Goal: Task Accomplishment & Management: Manage account settings

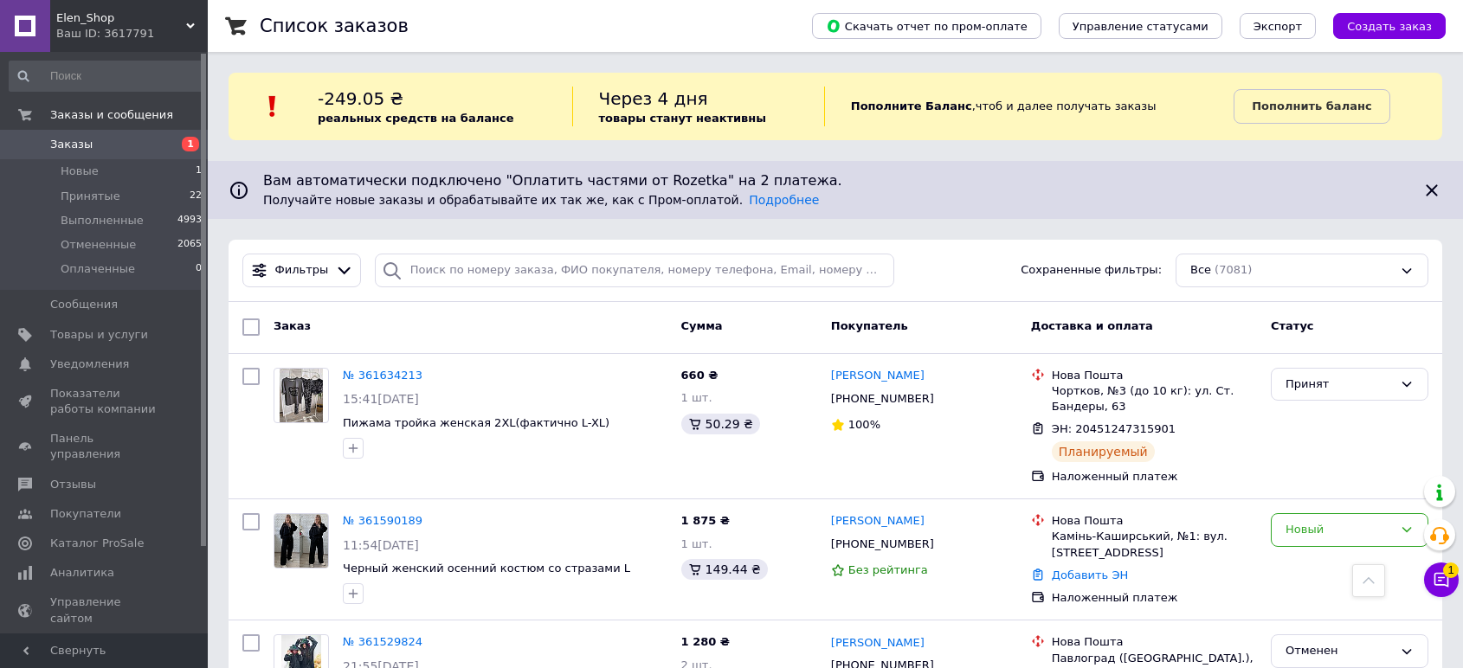
scroll to position [2586, 0]
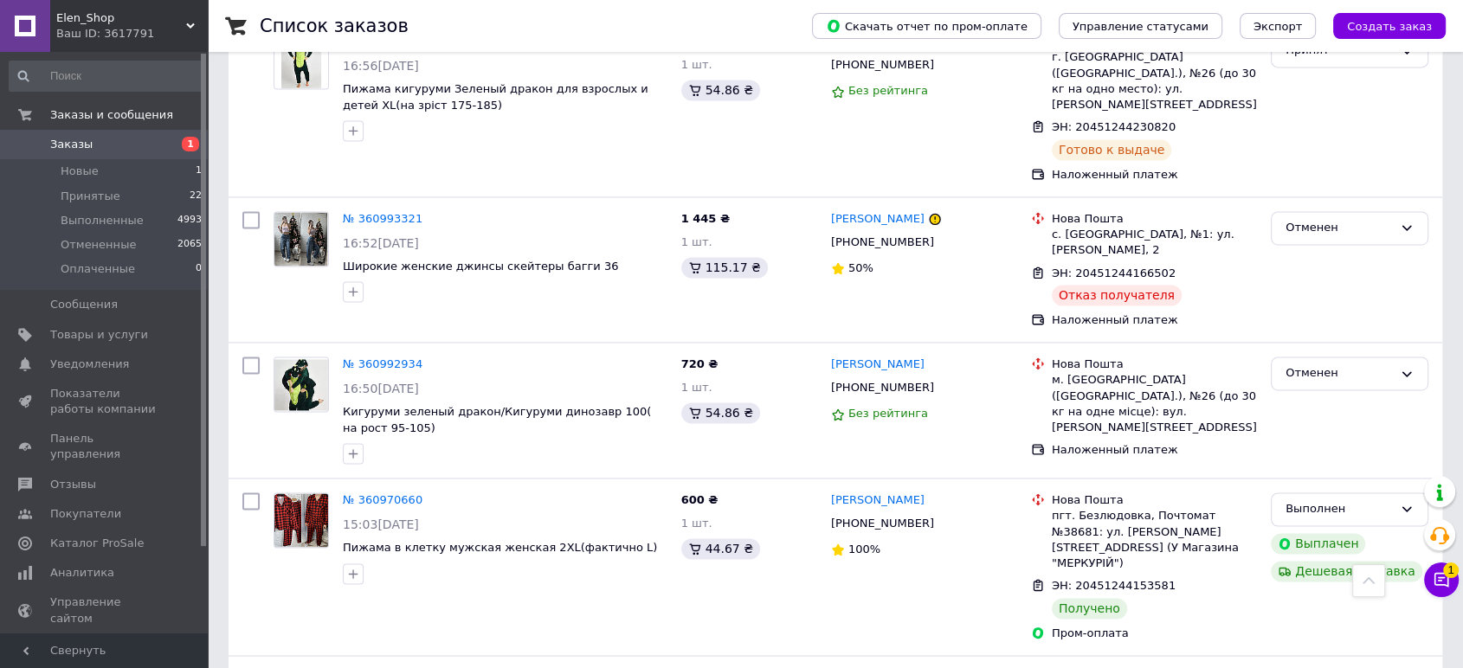
click at [102, 145] on span "Заказы" at bounding box center [105, 145] width 110 height 16
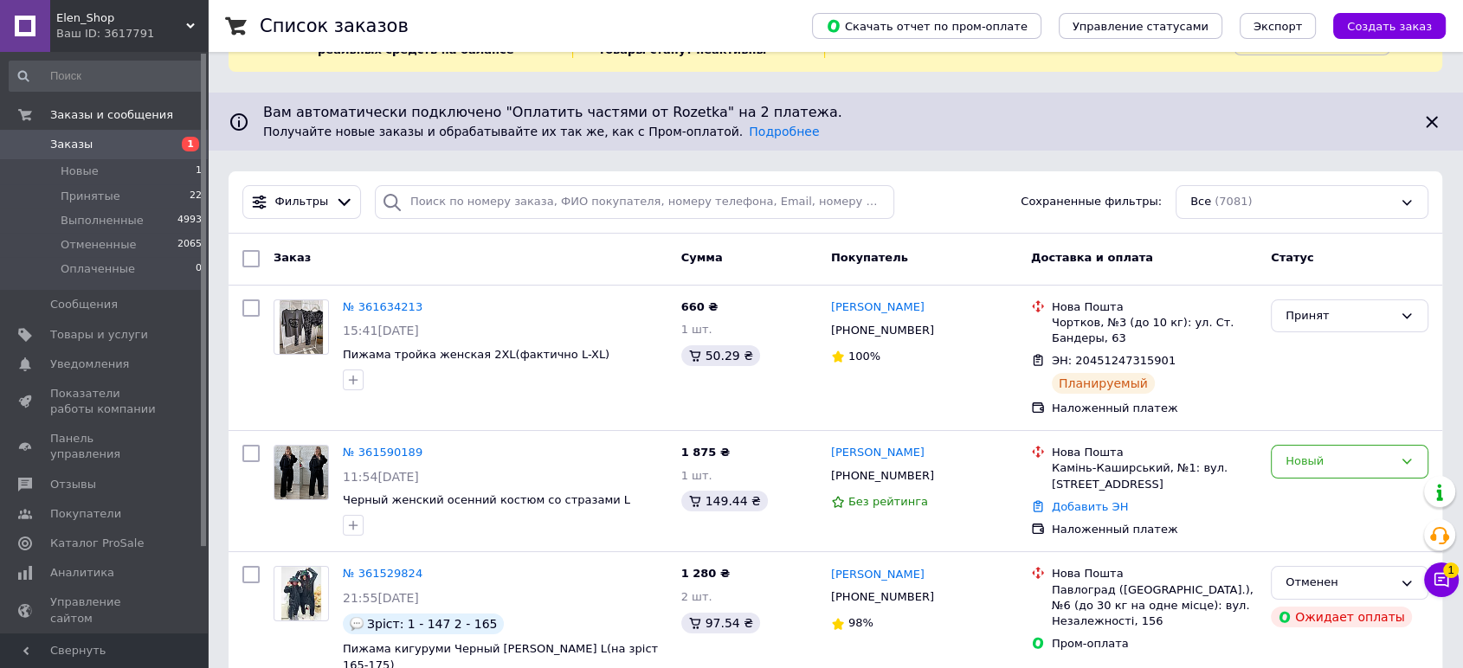
scroll to position [28, 0]
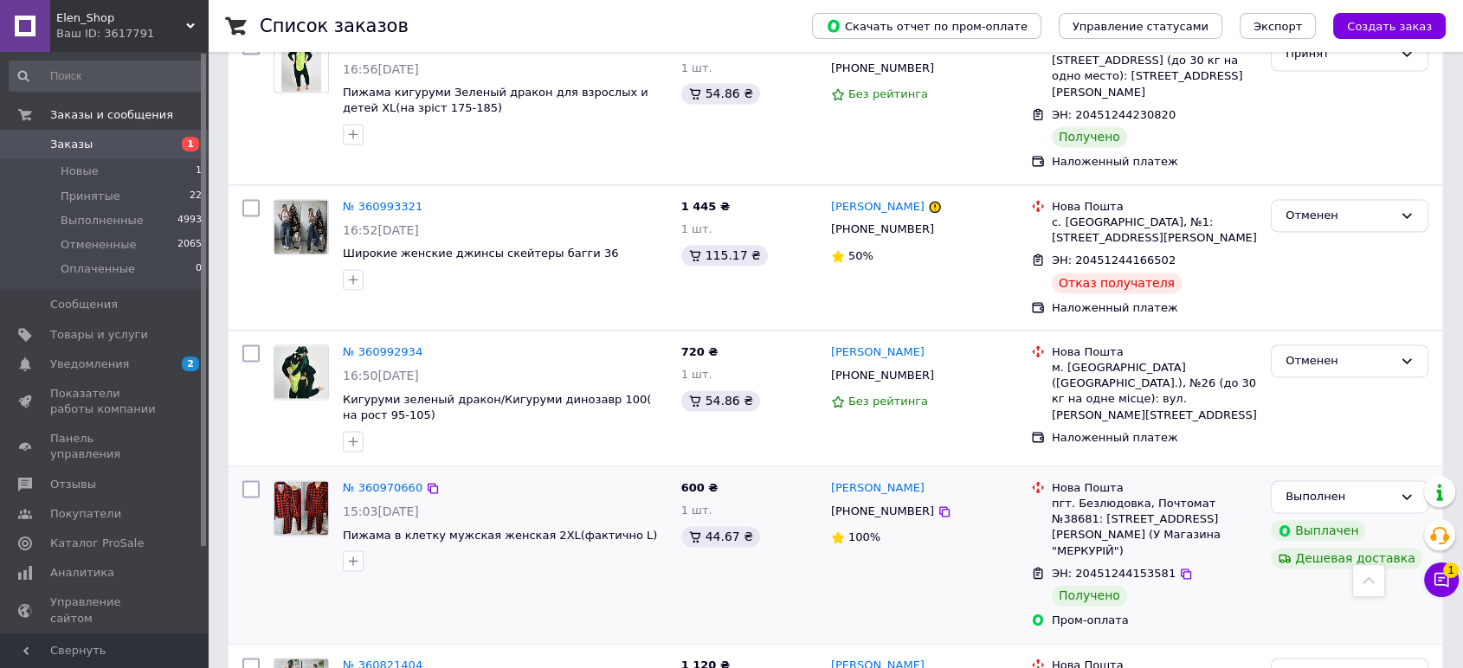
scroll to position [2586, 0]
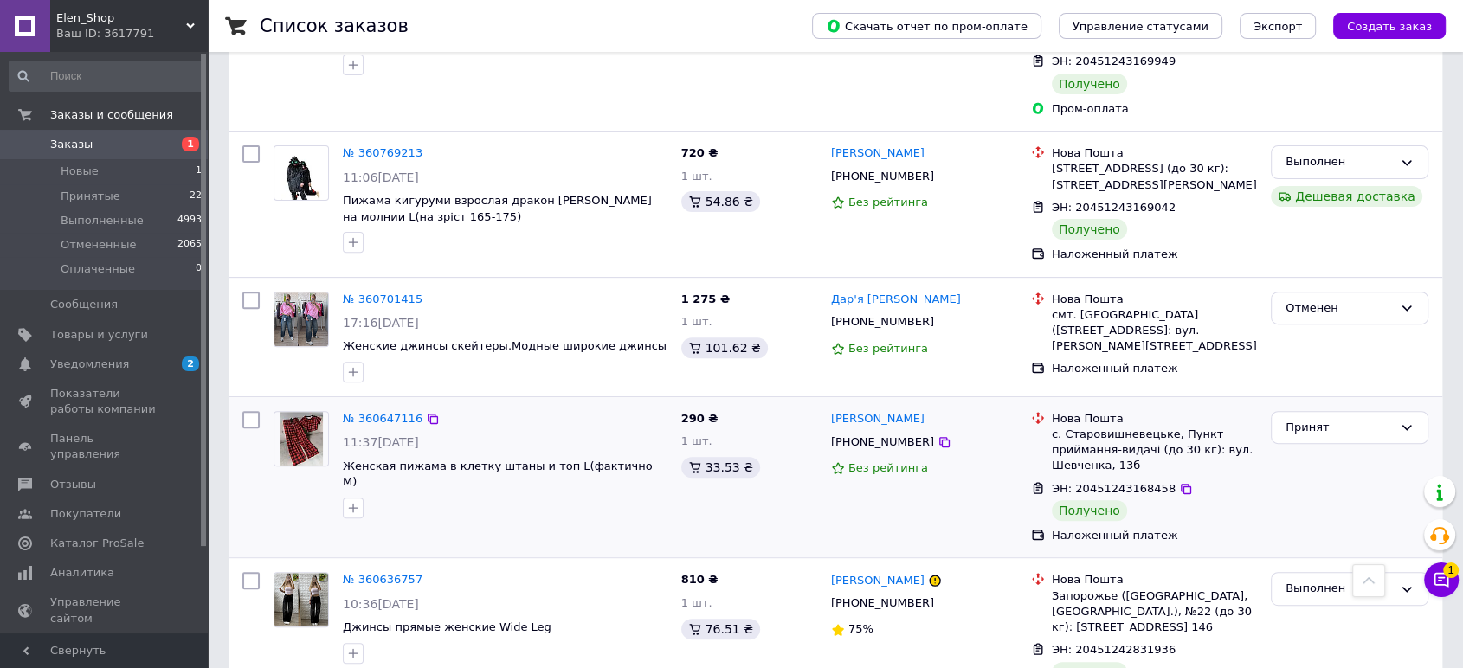
scroll to position [769, 0]
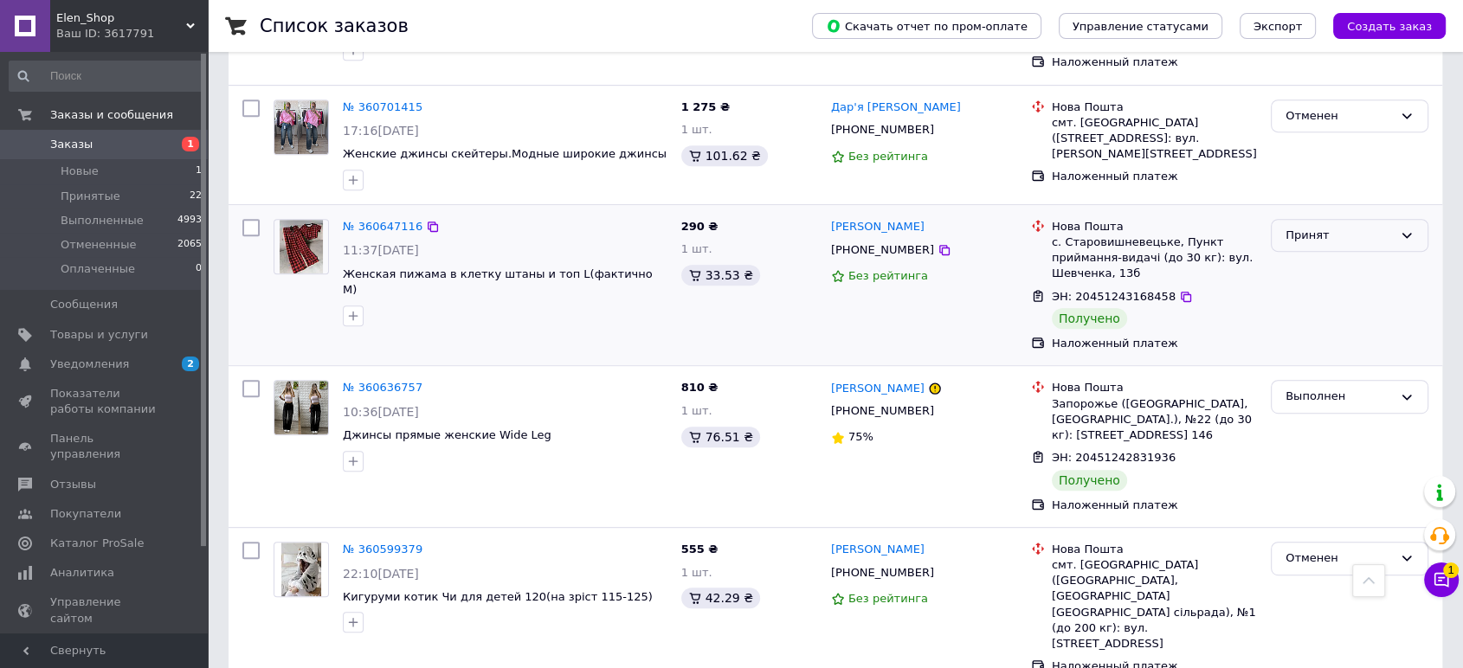
drag, startPoint x: 1359, startPoint y: 222, endPoint x: 1358, endPoint y: 234, distance: 11.3
click at [1359, 227] on div "Принят" at bounding box center [1338, 236] width 107 height 18
click at [1350, 255] on li "Выполнен" at bounding box center [1349, 271] width 156 height 32
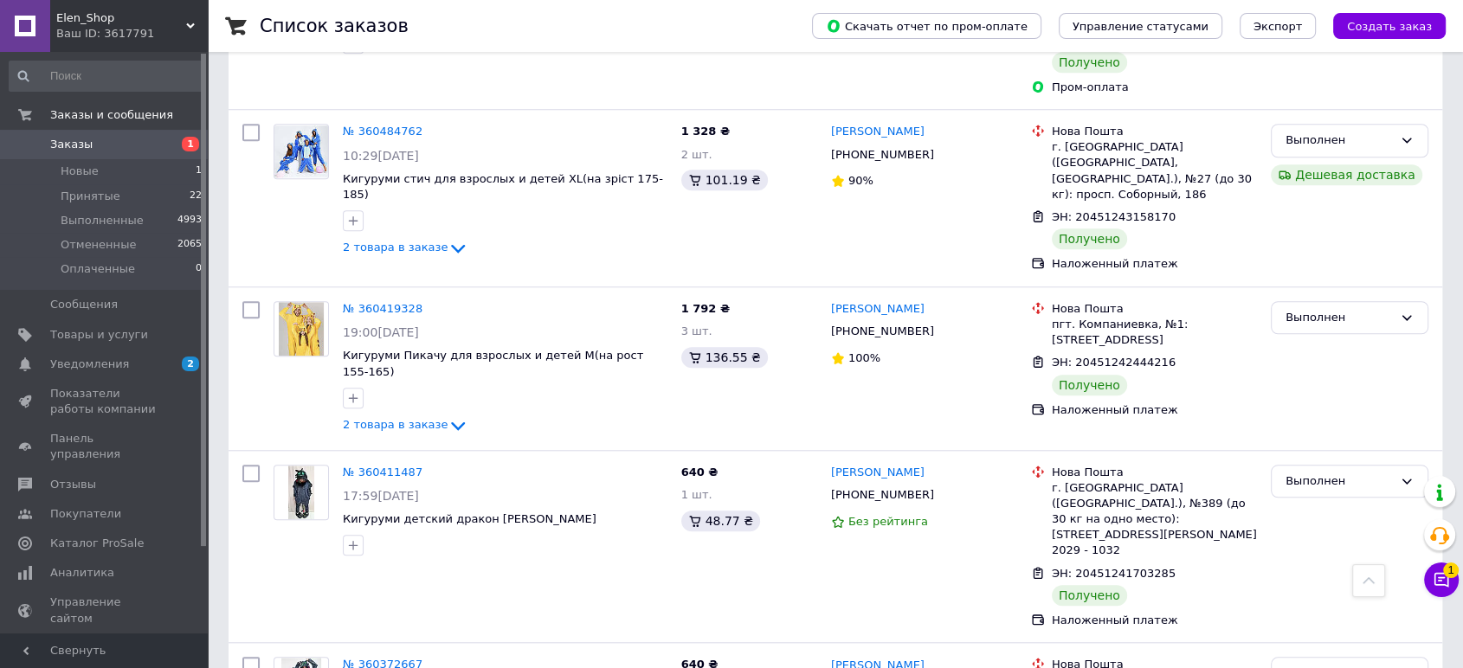
scroll to position [1346, 0]
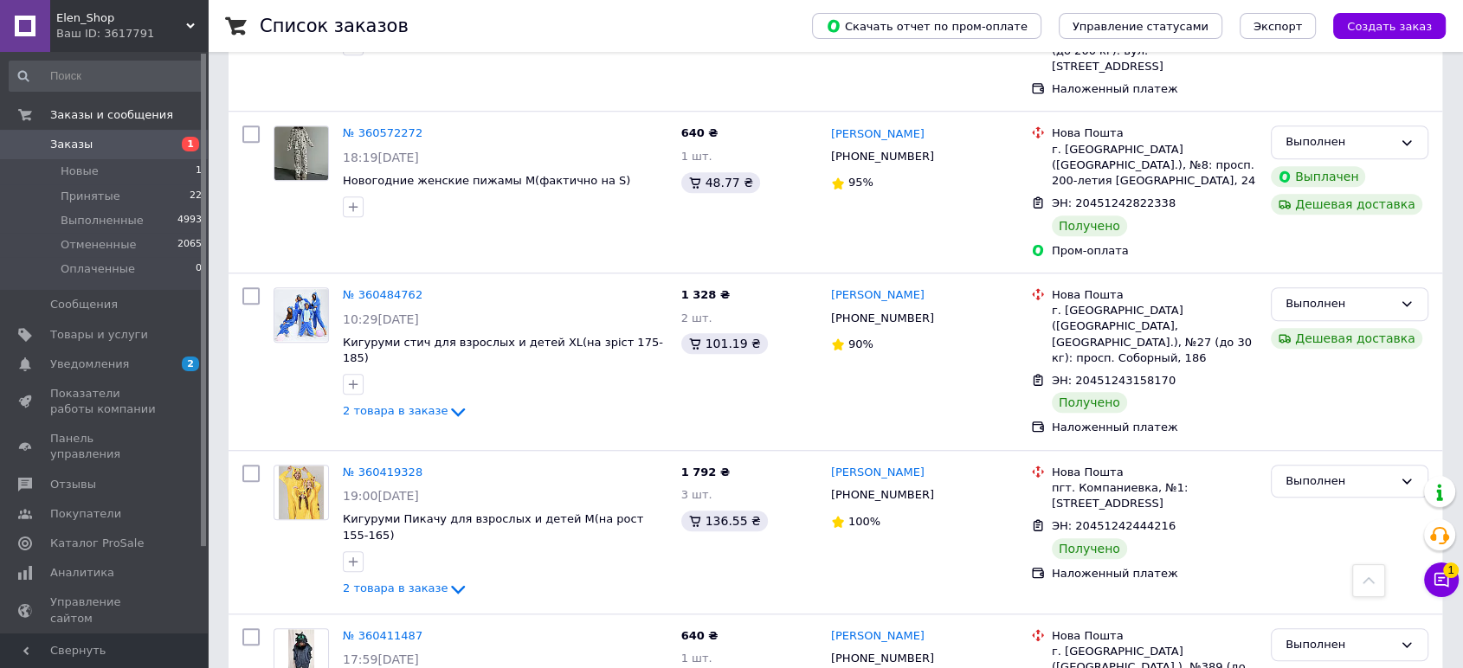
click at [78, 139] on span "Заказы" at bounding box center [71, 145] width 42 height 16
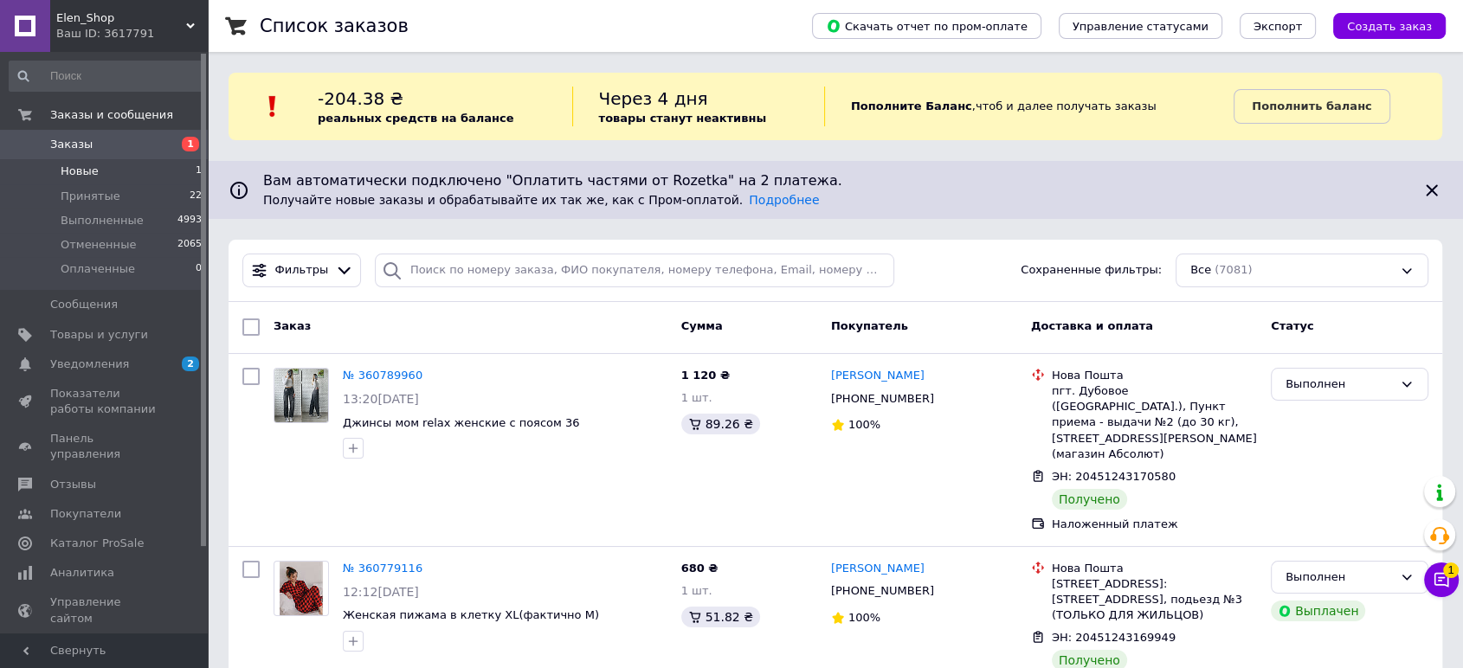
click at [83, 173] on span "Новые" at bounding box center [80, 172] width 38 height 16
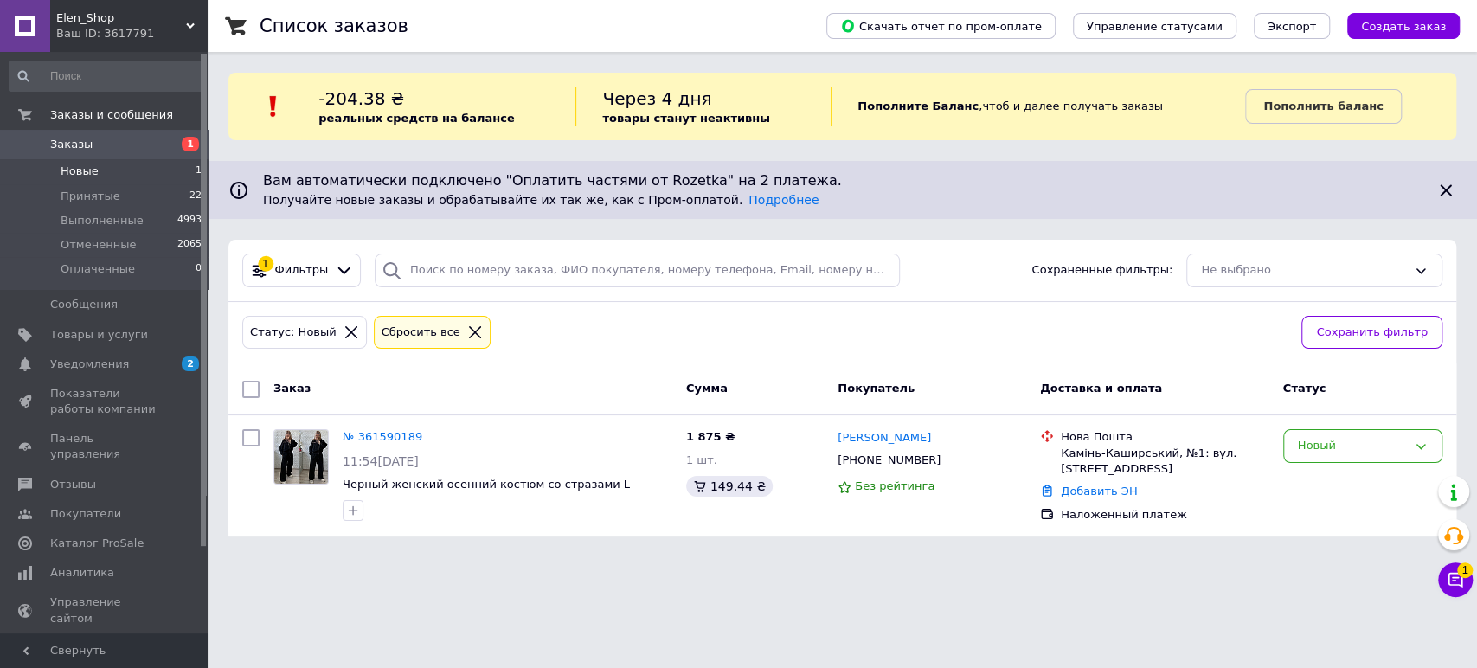
click at [80, 144] on span "Заказы" at bounding box center [71, 145] width 42 height 16
